Goal: Navigation & Orientation: Go to known website

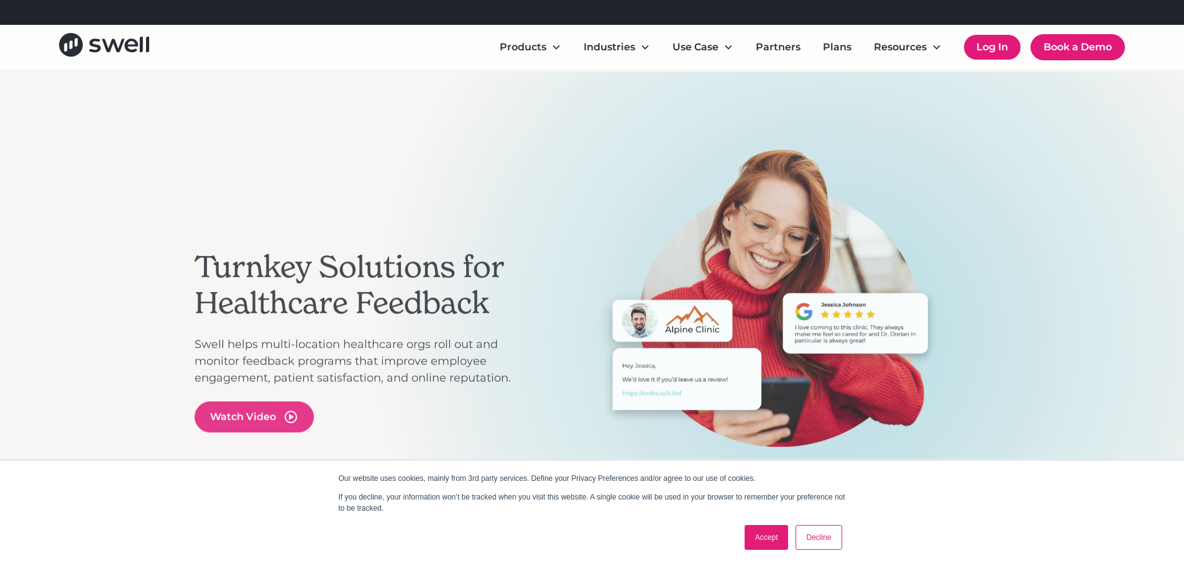
click at [997, 39] on link "Log In" at bounding box center [992, 47] width 57 height 25
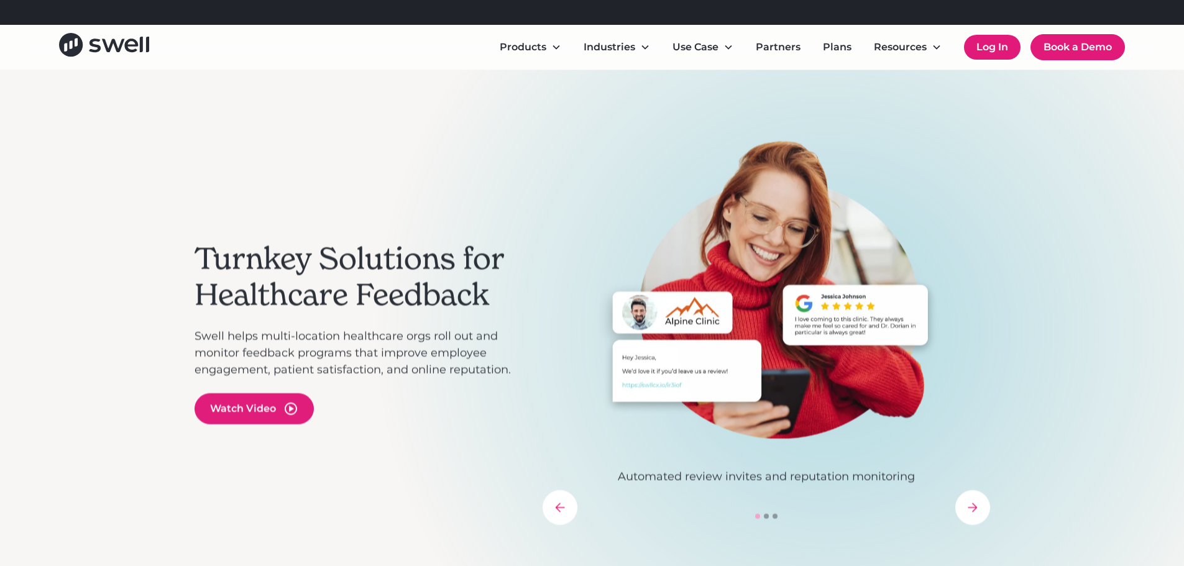
click at [994, 36] on link "Log In" at bounding box center [992, 47] width 57 height 25
